Goal: Task Accomplishment & Management: Manage account settings

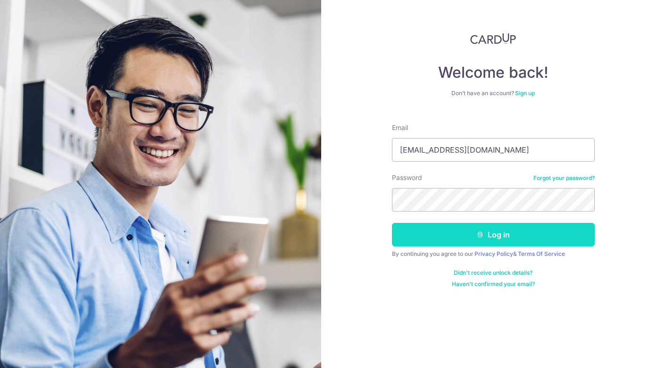
click at [460, 238] on button "Log in" at bounding box center [493, 235] width 203 height 24
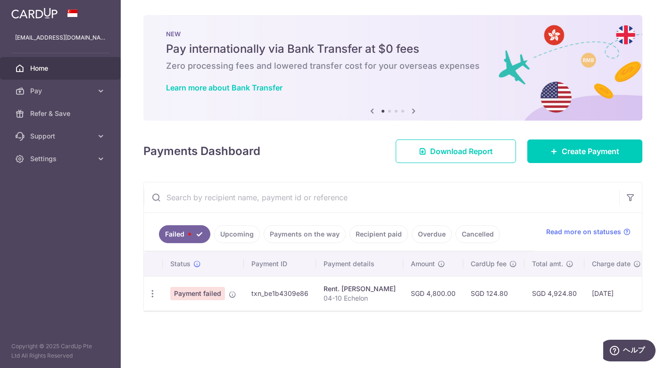
click at [292, 290] on td "txn_be1b4309e86" at bounding box center [280, 293] width 72 height 34
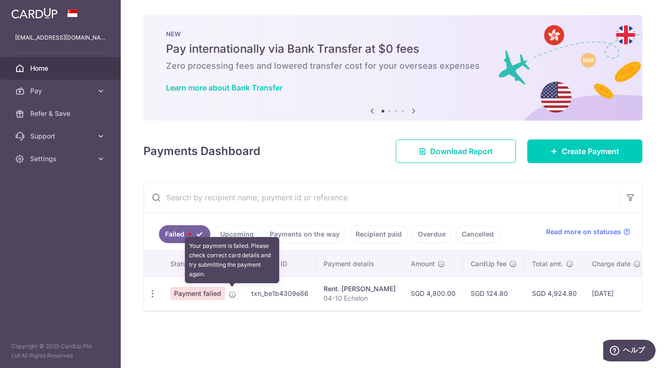
click at [233, 291] on icon at bounding box center [233, 295] width 8 height 8
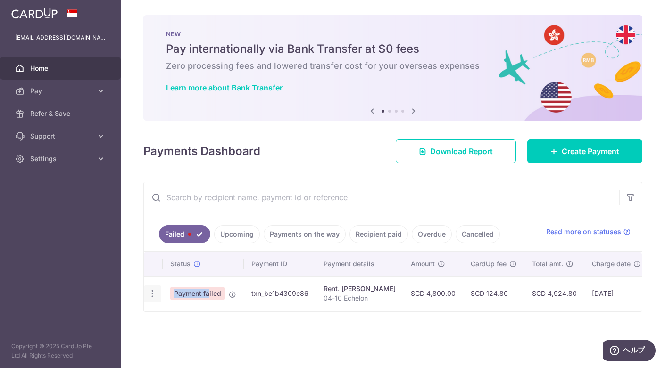
drag, startPoint x: 184, startPoint y: 294, endPoint x: 151, endPoint y: 288, distance: 32.8
click at [151, 288] on tr "Update payment Payment failed txn_be1b4309e86 Rent. RACHEL LING YUN 04-10 Echel…" at bounding box center [459, 293] width 630 height 34
click at [151, 289] on icon "button" at bounding box center [153, 294] width 10 height 10
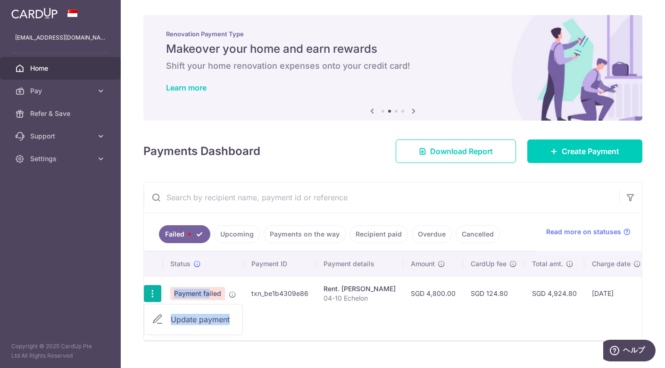
click at [160, 317] on icon at bounding box center [157, 319] width 11 height 11
radio input "true"
type input "4,800.00"
type input "04-10 Echelon"
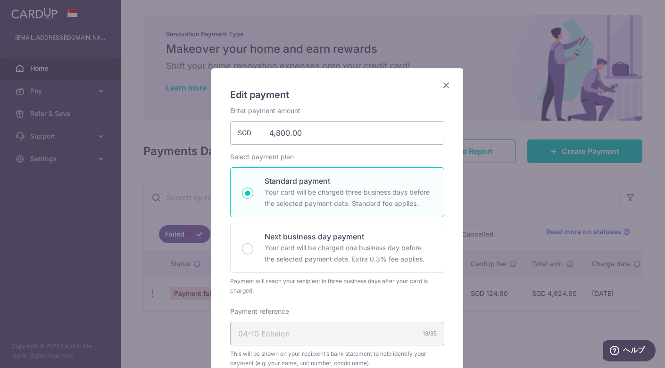
click at [511, 1] on div "Edit payment By clicking apply, you will make changes to all payments to RACHEL…" at bounding box center [332, 184] width 665 height 368
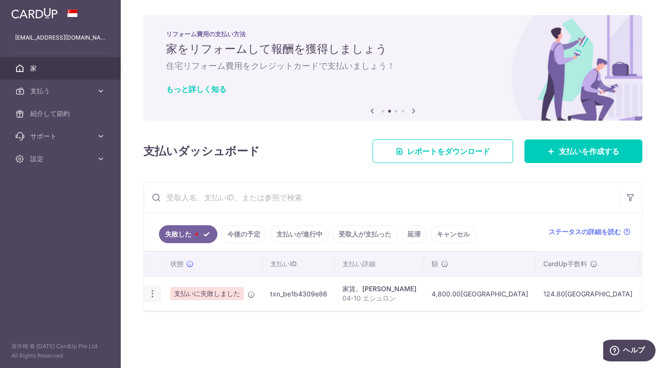
click at [153, 293] on icon "button" at bounding box center [153, 294] width 10 height 10
click at [175, 315] on font "支払いを更新する" at bounding box center [201, 319] width 60 height 9
radio input "true"
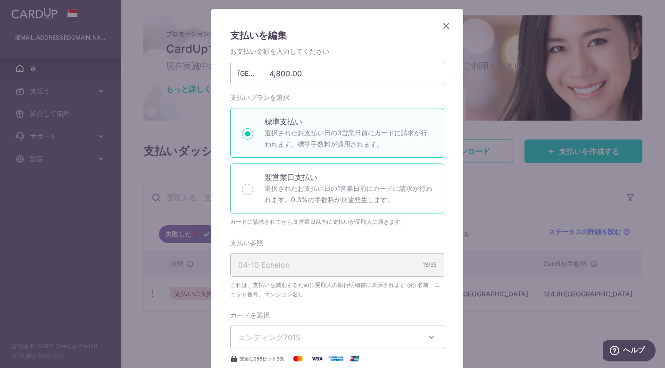
scroll to position [59, 0]
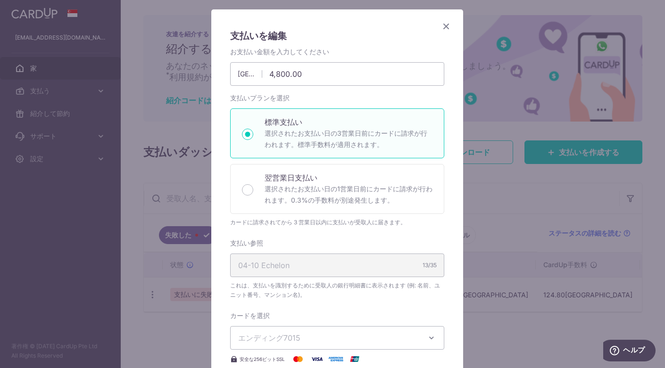
click at [441, 28] on icon "近い" at bounding box center [446, 26] width 11 height 12
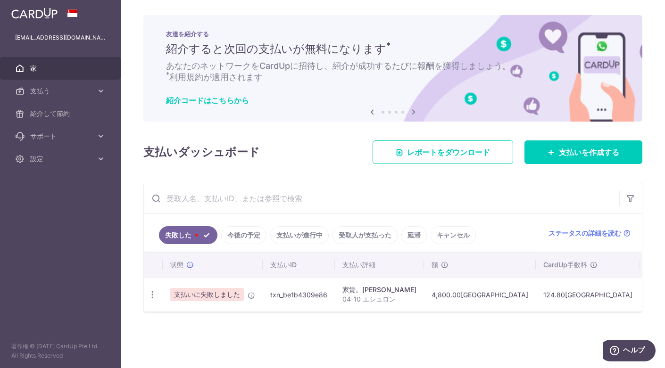
click at [294, 297] on font "txn_be1b4309e86" at bounding box center [298, 295] width 57 height 8
click at [45, 87] on font "支払う" at bounding box center [40, 91] width 20 height 8
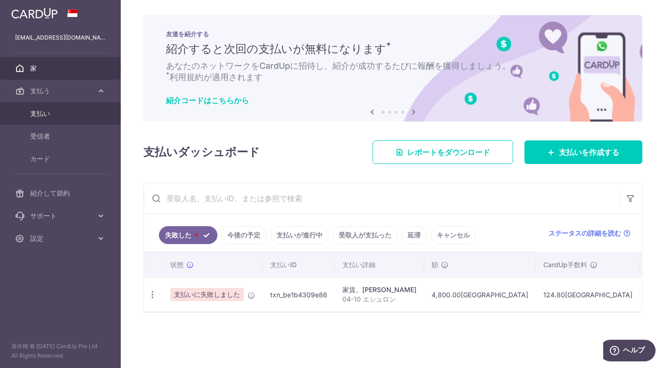
click at [48, 112] on font "支払い" at bounding box center [40, 113] width 20 height 8
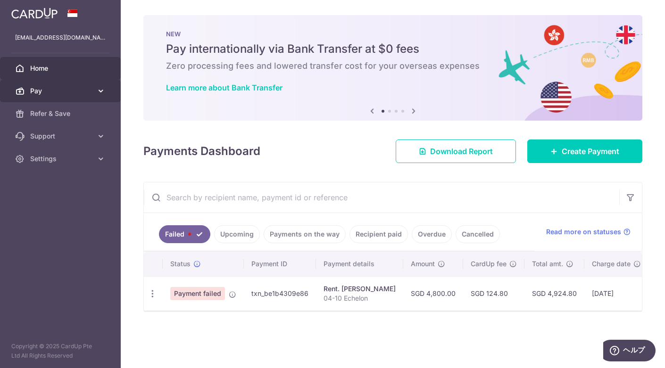
click at [101, 87] on icon at bounding box center [100, 90] width 9 height 9
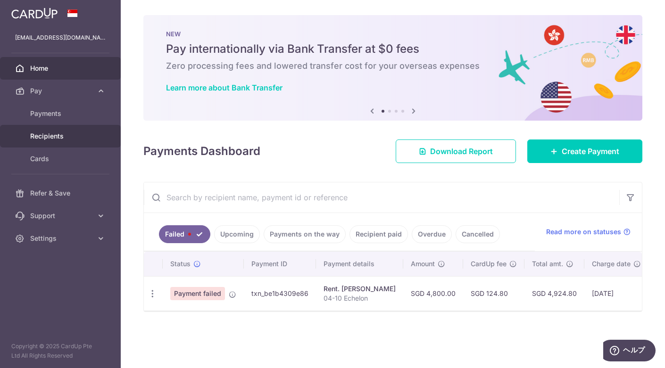
click at [60, 134] on span "Recipients" at bounding box center [61, 136] width 62 height 9
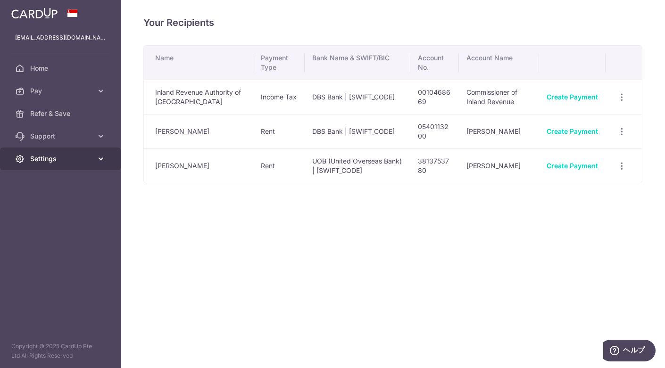
click at [41, 161] on span "Settings" at bounding box center [61, 158] width 62 height 9
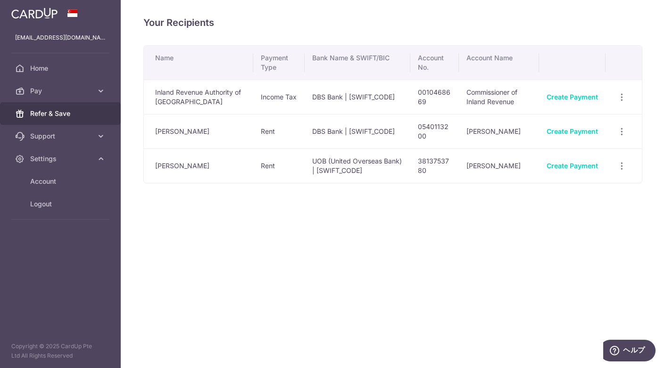
click at [76, 116] on span "Refer & Save" at bounding box center [61, 113] width 62 height 9
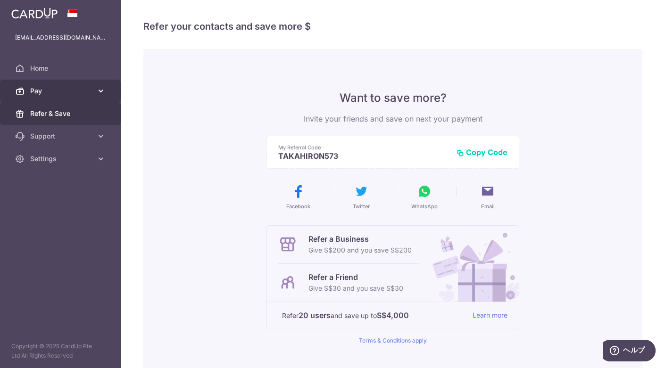
click at [98, 92] on icon at bounding box center [100, 90] width 9 height 9
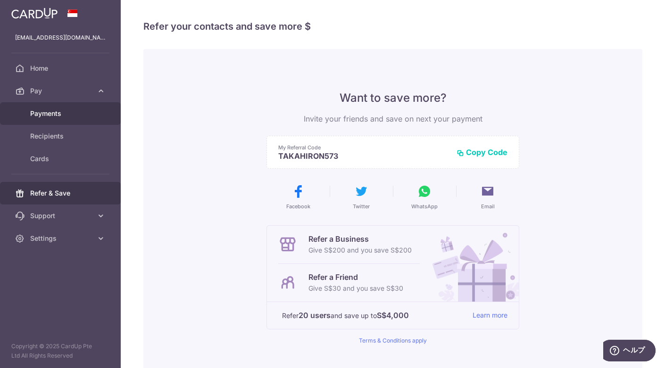
click at [64, 117] on span "Payments" at bounding box center [61, 113] width 62 height 9
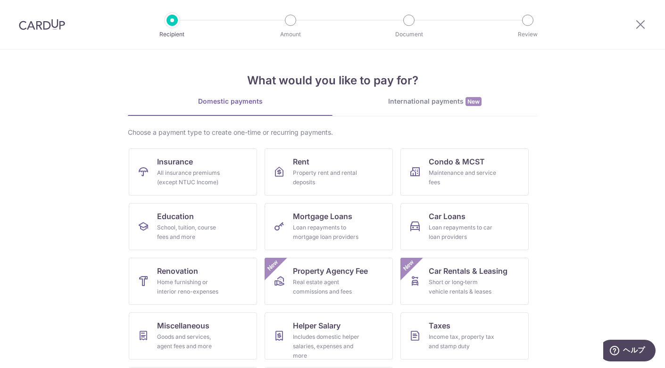
click at [419, 108] on link "International payments New" at bounding box center [435, 106] width 205 height 19
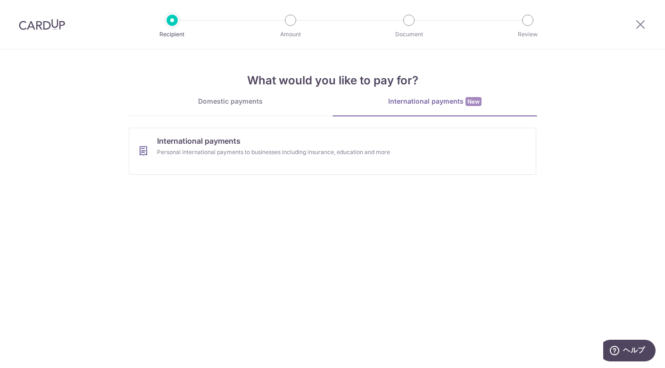
click at [25, 25] on img at bounding box center [42, 24] width 46 height 11
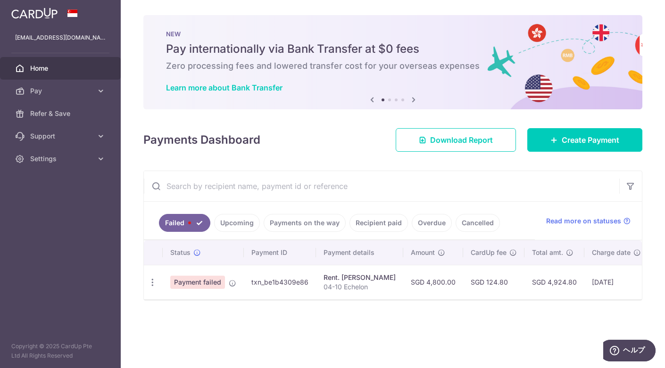
click at [195, 215] on link "Failed" at bounding box center [184, 223] width 51 height 18
click at [157, 281] on icon "button" at bounding box center [153, 283] width 10 height 10
click at [208, 282] on span "Payment failed" at bounding box center [197, 282] width 55 height 13
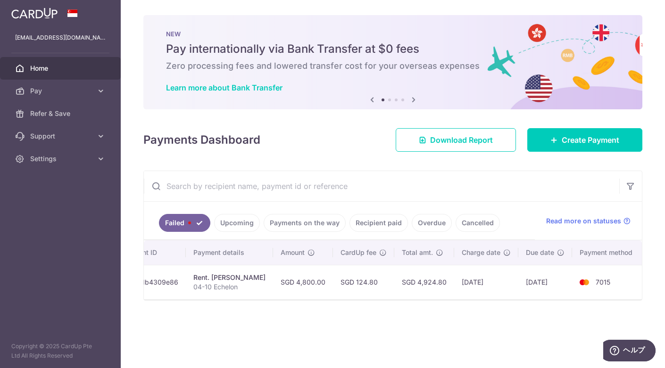
click at [599, 282] on span "7015" at bounding box center [603, 282] width 15 height 8
click at [238, 218] on link "Upcoming" at bounding box center [237, 223] width 46 height 18
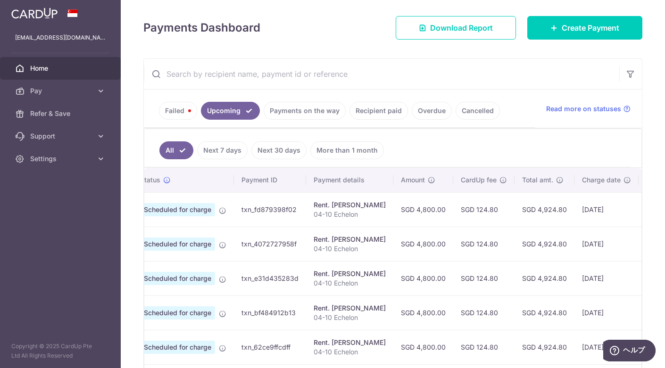
scroll to position [0, 0]
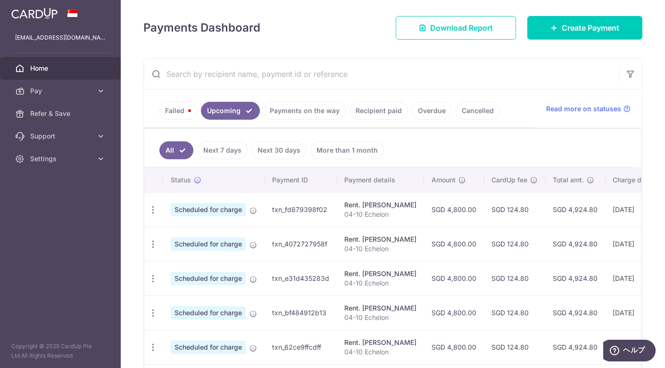
click at [312, 108] on link "Payments on the way" at bounding box center [305, 111] width 82 height 18
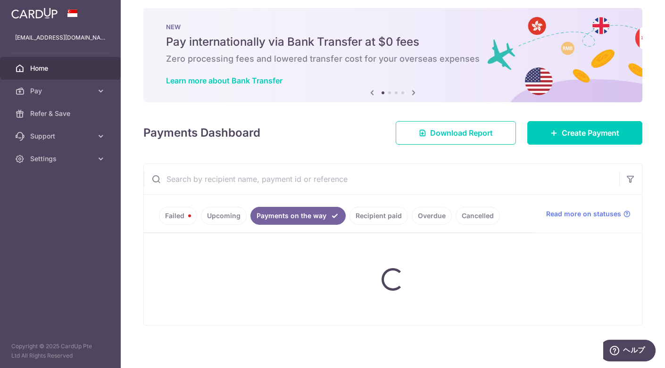
scroll to position [44, 0]
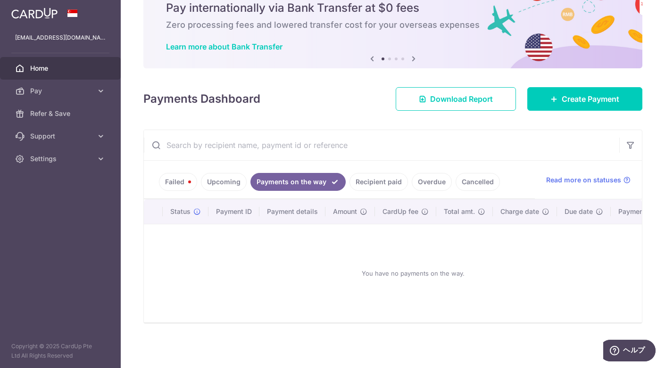
click at [374, 179] on link "Recipient paid" at bounding box center [379, 182] width 58 height 18
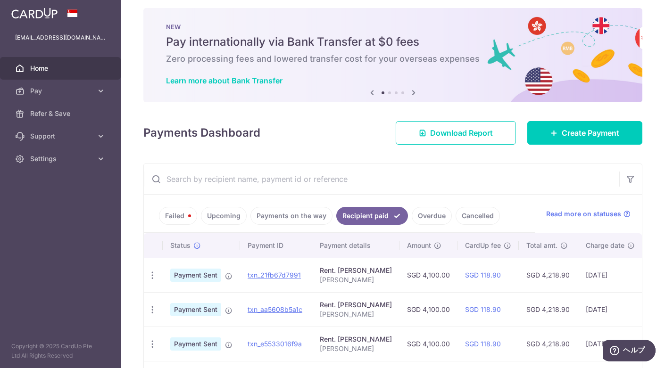
scroll to position [112, 0]
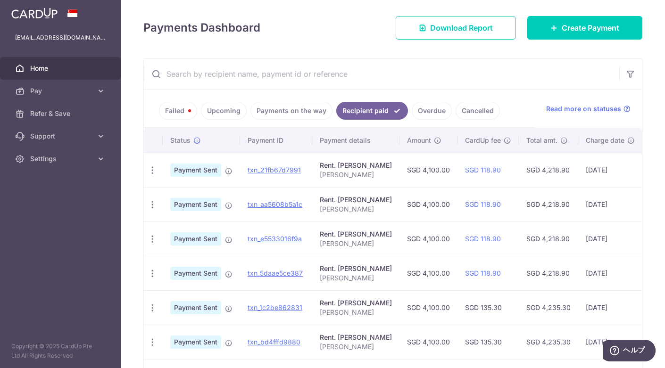
click at [172, 107] on link "Failed" at bounding box center [178, 111] width 38 height 18
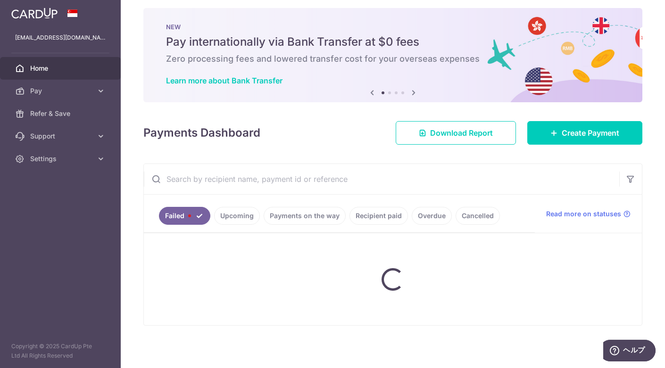
scroll to position [0, 0]
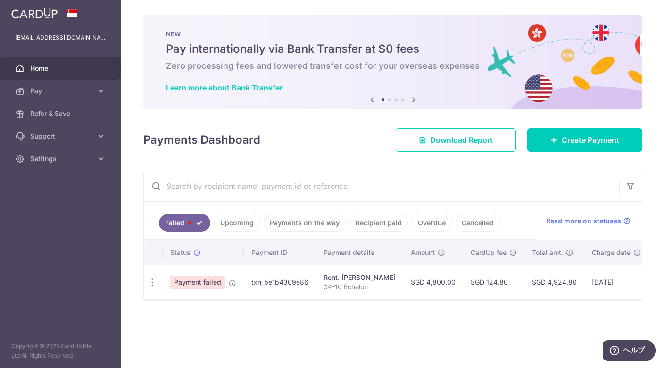
click at [234, 220] on link "Upcoming" at bounding box center [237, 223] width 46 height 18
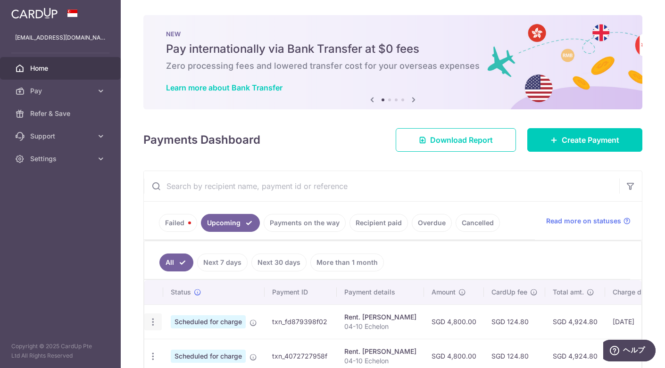
click at [150, 320] on icon "button" at bounding box center [153, 322] width 10 height 10
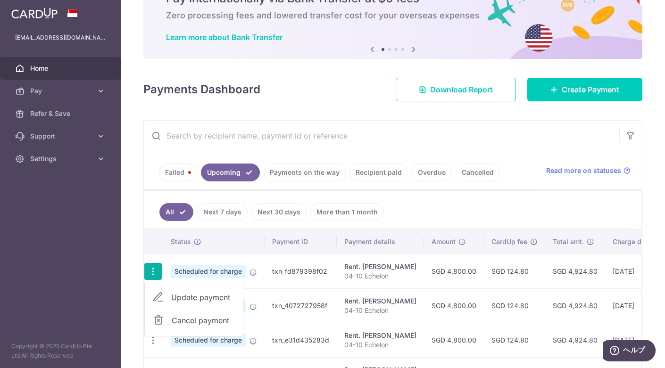
scroll to position [53, 0]
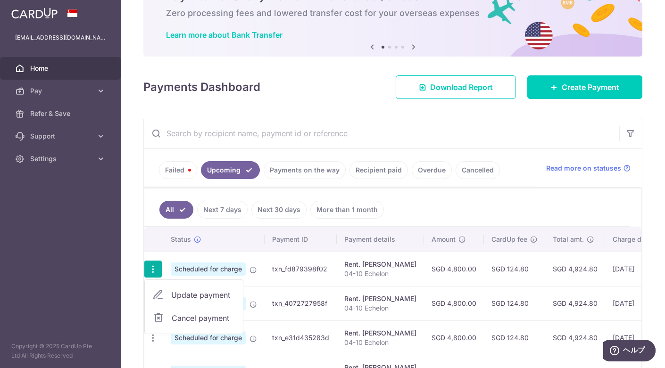
click at [174, 169] on link "Failed" at bounding box center [178, 170] width 38 height 18
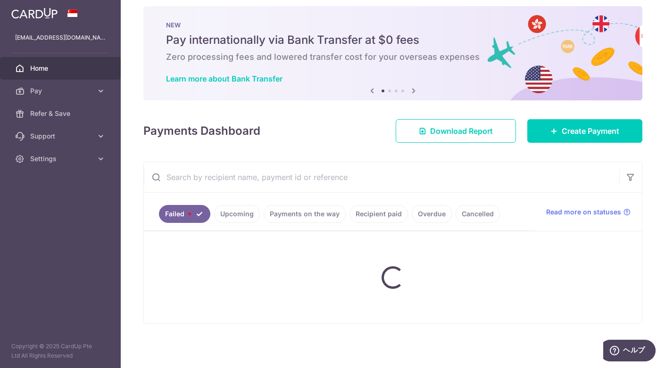
scroll to position [0, 0]
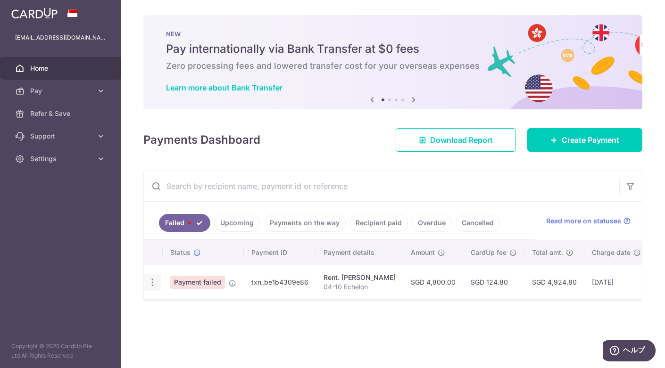
click at [151, 280] on icon "button" at bounding box center [153, 283] width 10 height 10
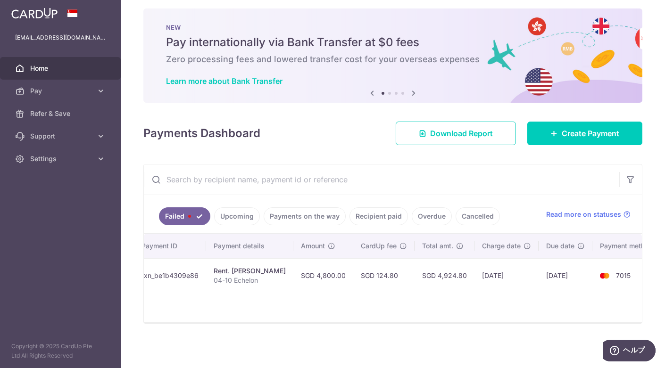
scroll to position [0, 136]
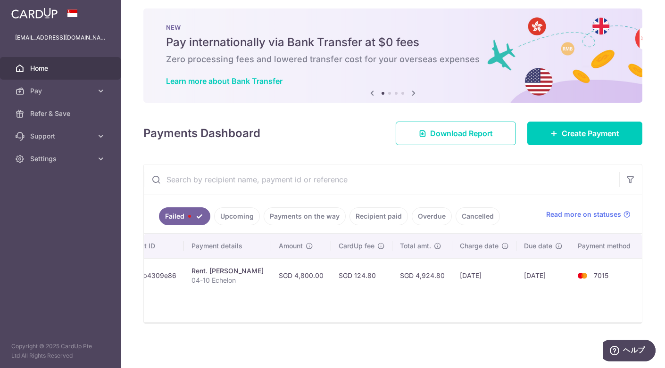
click at [535, 266] on td "16/09/2025" at bounding box center [544, 276] width 54 height 34
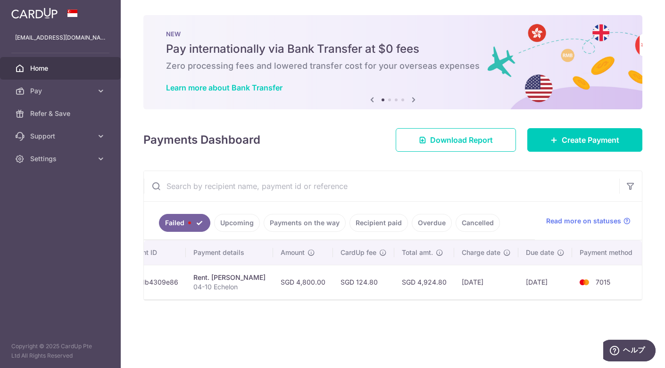
click at [593, 281] on img at bounding box center [584, 282] width 19 height 11
click at [479, 278] on td "11/09/2025" at bounding box center [486, 282] width 64 height 34
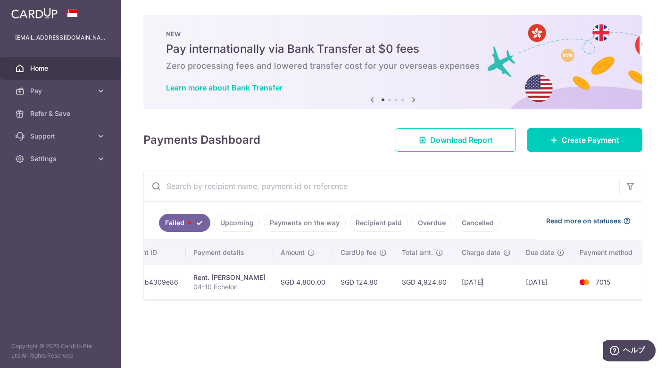
click at [597, 220] on span "Read more on statuses" at bounding box center [583, 221] width 75 height 9
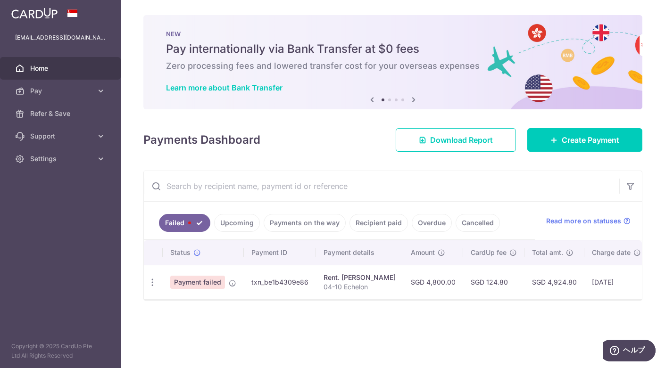
click at [205, 286] on span "Payment failed" at bounding box center [197, 282] width 55 height 13
click at [150, 283] on icon "button" at bounding box center [153, 283] width 10 height 10
click at [197, 303] on span "Update payment" at bounding box center [203, 308] width 64 height 11
radio input "true"
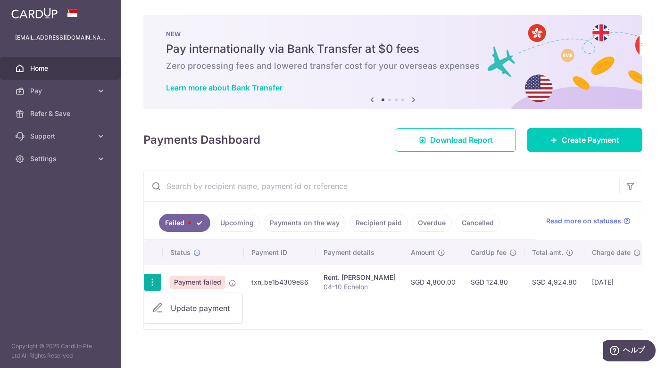
type input "4,800.00"
type input "04-10 Echelon"
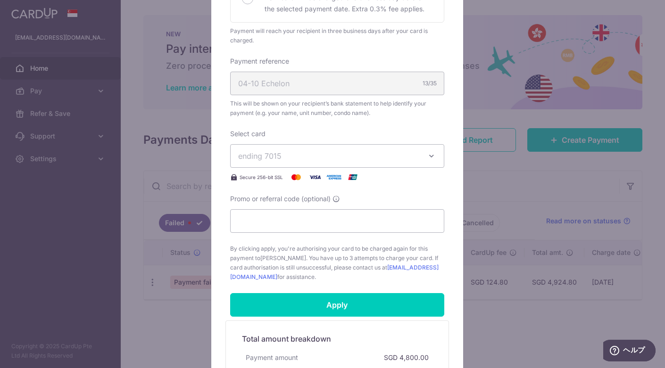
scroll to position [253, 0]
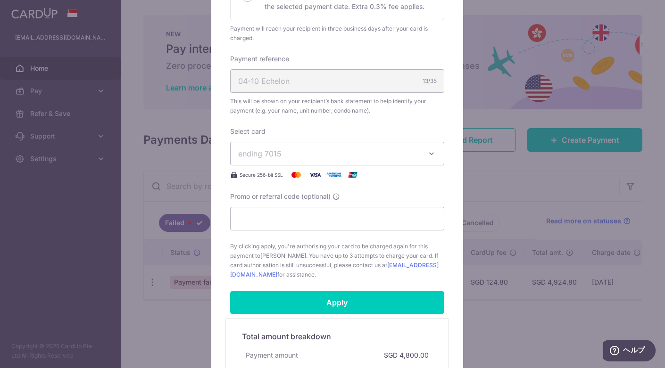
click at [427, 150] on icon "button" at bounding box center [431, 153] width 9 height 9
click at [348, 197] on span "**** 7015" at bounding box center [337, 197] width 198 height 11
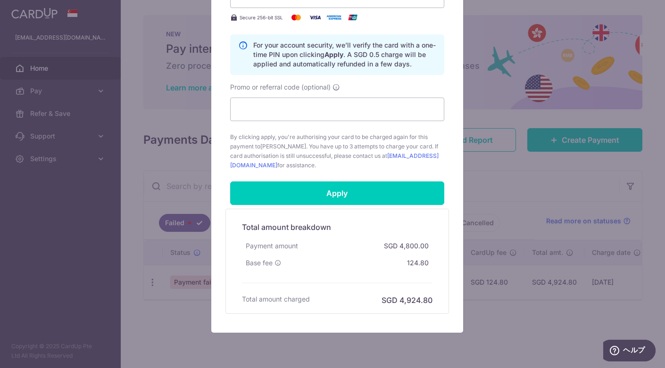
scroll to position [440, 0]
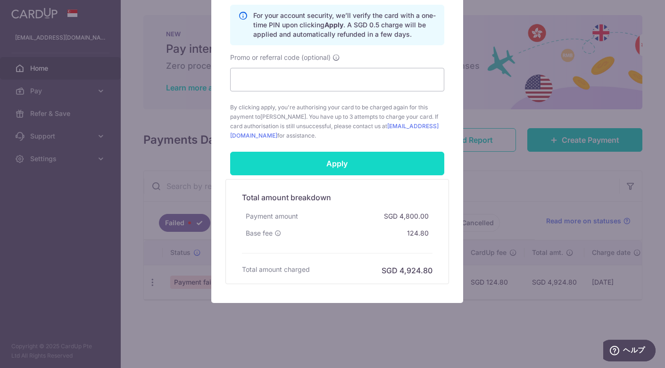
click at [361, 161] on input "Apply" at bounding box center [337, 164] width 214 height 24
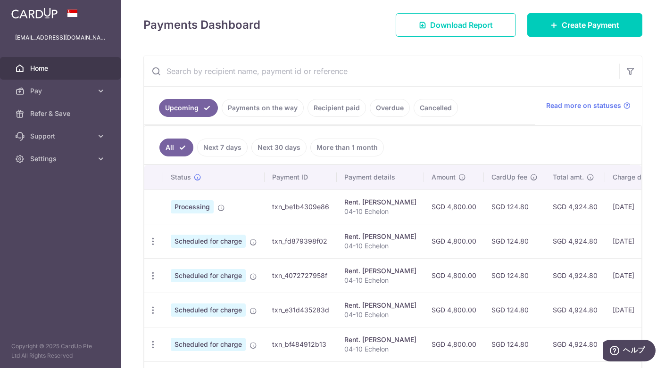
scroll to position [128, 0]
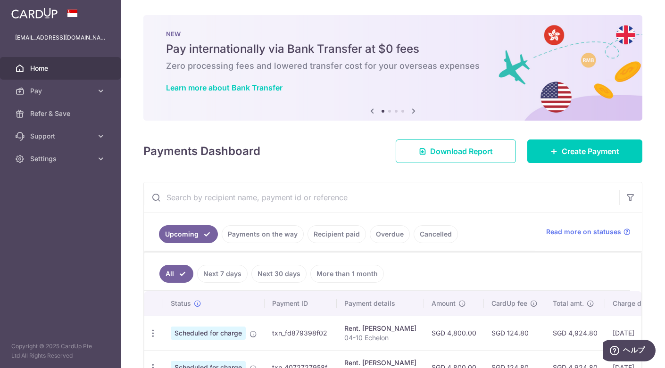
click at [249, 232] on link "Payments on the way" at bounding box center [263, 234] width 82 height 18
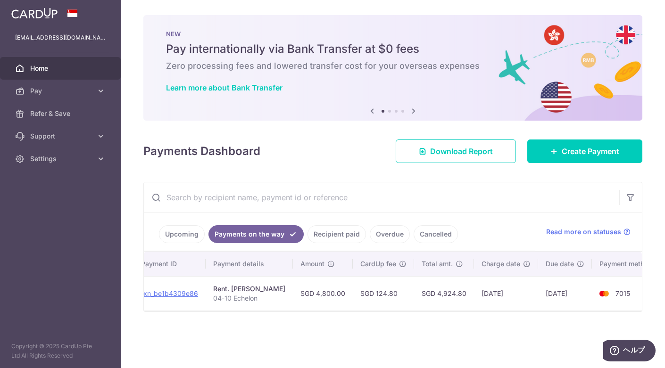
scroll to position [0, 139]
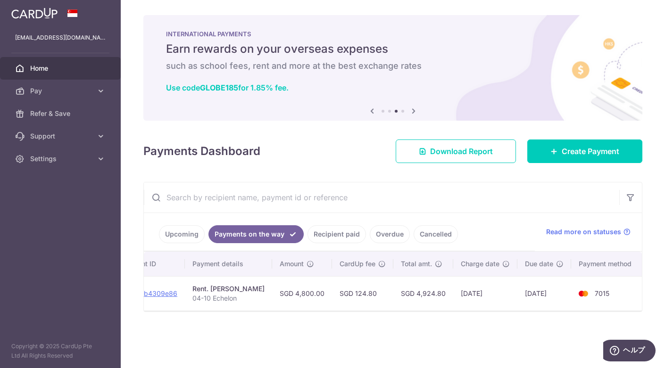
click at [665, 215] on div "× Pause Schedule Pause all future payments in this series Pause just this one p…" at bounding box center [393, 184] width 544 height 368
